Goal: Navigation & Orientation: Find specific page/section

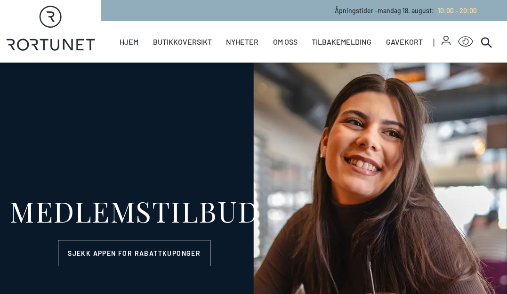
select select "NO"
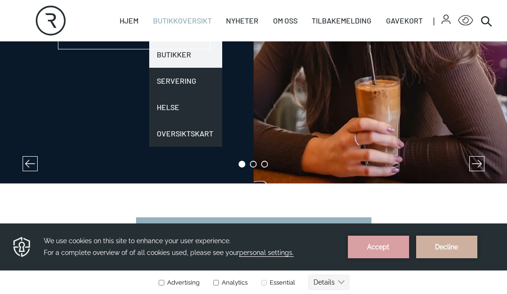
scroll to position [238, 0]
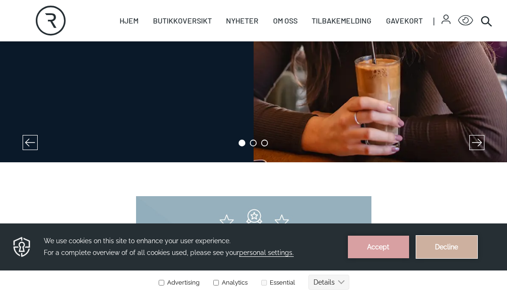
click at [442, 241] on button "Decline" at bounding box center [446, 247] width 61 height 23
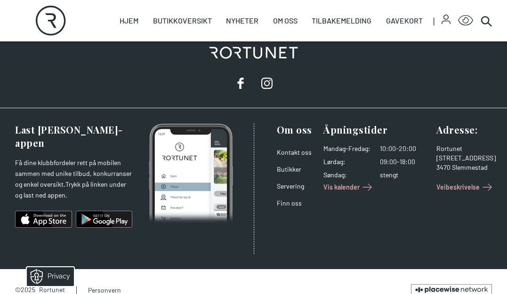
scroll to position [1685, 0]
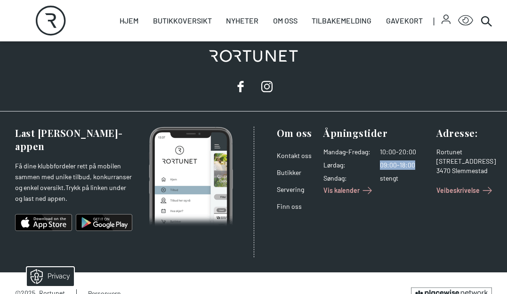
drag, startPoint x: 382, startPoint y: 166, endPoint x: 417, endPoint y: 166, distance: 34.8
click at [417, 166] on dd "09:00-18:00" at bounding box center [404, 164] width 49 height 9
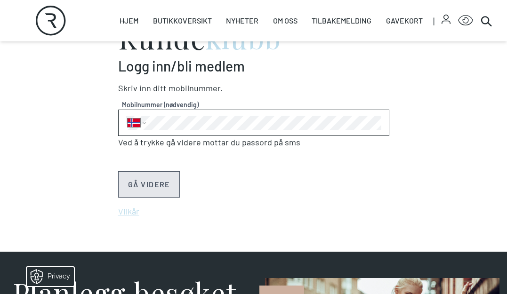
scroll to position [529, 0]
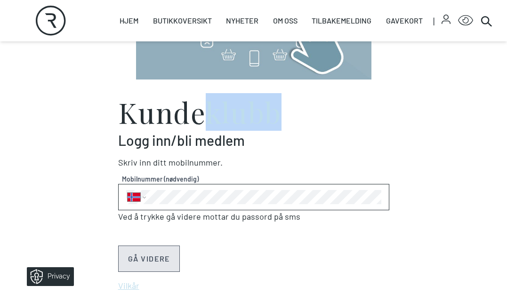
drag, startPoint x: 208, startPoint y: 114, endPoint x: 282, endPoint y: 113, distance: 73.9
click at [282, 113] on h2 "Kunde klubb" at bounding box center [253, 112] width 271 height 28
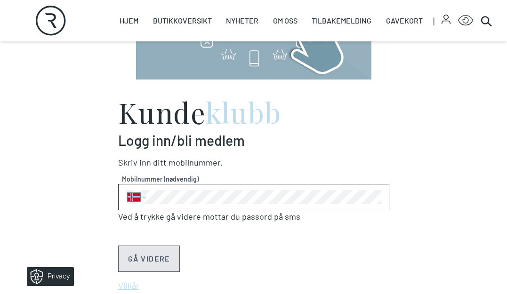
click at [292, 128] on div "Kunde klubb Logg inn/bli medlem [PERSON_NAME] inn ditt Mobilnummer . Mobilnumme…" at bounding box center [253, 195] width 271 height 194
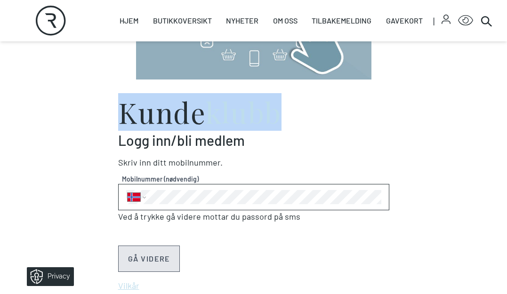
drag, startPoint x: 277, startPoint y: 117, endPoint x: 124, endPoint y: 113, distance: 153.4
click at [124, 113] on h2 "Kunde klubb" at bounding box center [253, 112] width 271 height 28
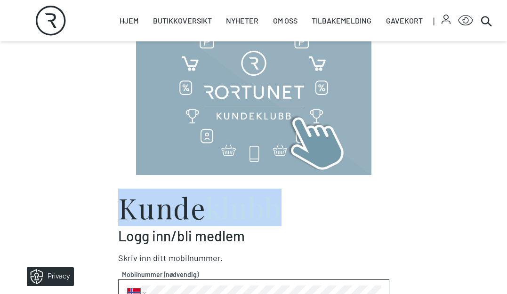
scroll to position [432, 0]
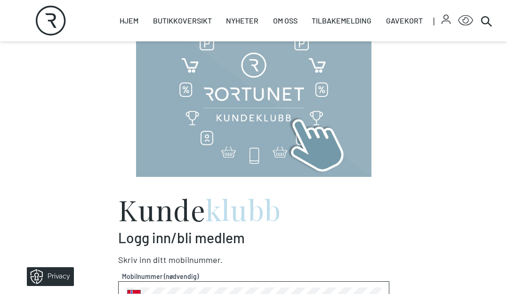
click at [294, 184] on div "Kunde klubb Logg inn/bli medlem [PERSON_NAME] inn ditt Mobilnummer . Mobilnumme…" at bounding box center [254, 196] width 492 height 402
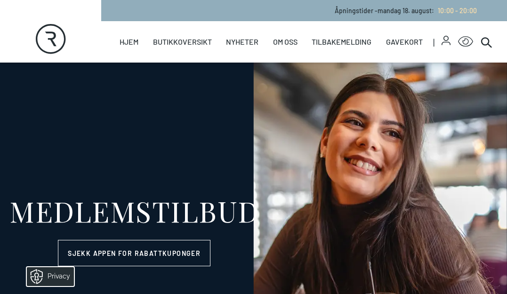
scroll to position [0, 0]
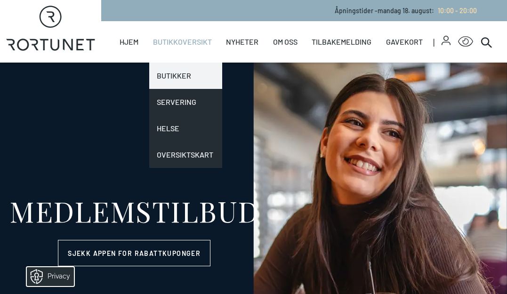
click at [183, 81] on link "Butikker" at bounding box center [185, 76] width 73 height 26
